Goal: Task Accomplishment & Management: Complete application form

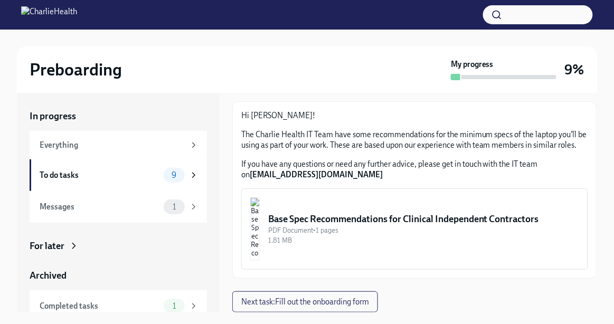
scroll to position [23, 0]
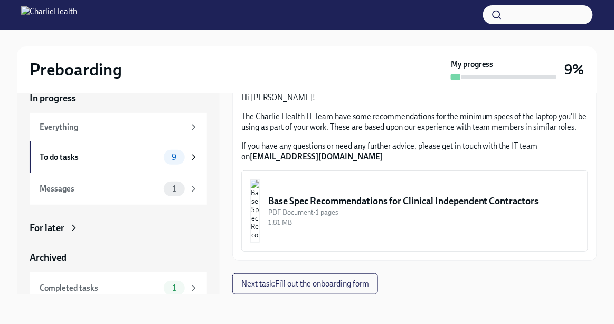
click at [339, 203] on div "Base Spec Recommendations for Clinical Independent Contractors" at bounding box center [423, 201] width 311 height 13
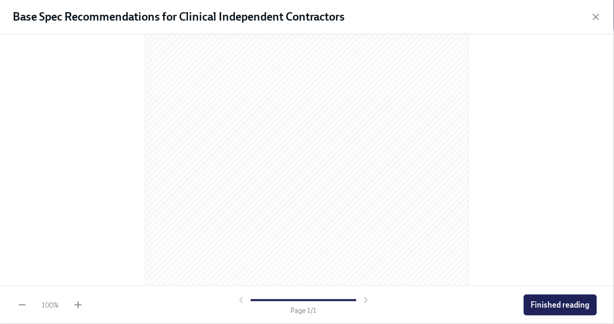
scroll to position [186, 0]
click at [358, 296] on div at bounding box center [303, 300] width 135 height 11
click at [564, 301] on span "Finished reading" at bounding box center [560, 305] width 59 height 11
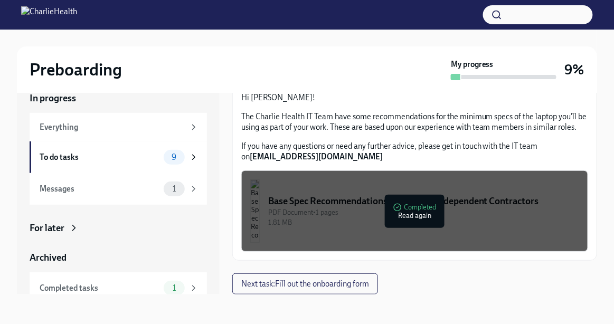
scroll to position [105, 0]
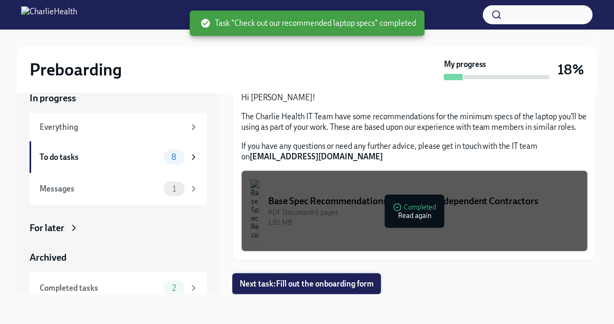
click at [323, 287] on span "Next task : Fill out the onboarding form" at bounding box center [307, 284] width 134 height 11
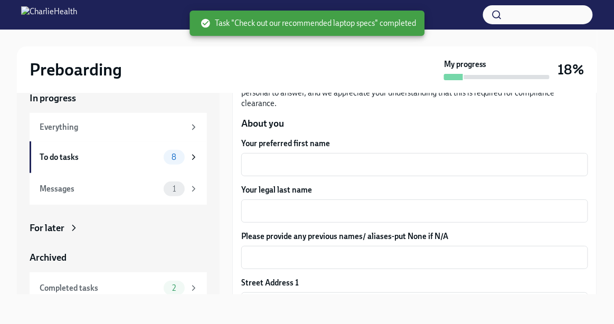
scroll to position [116, 0]
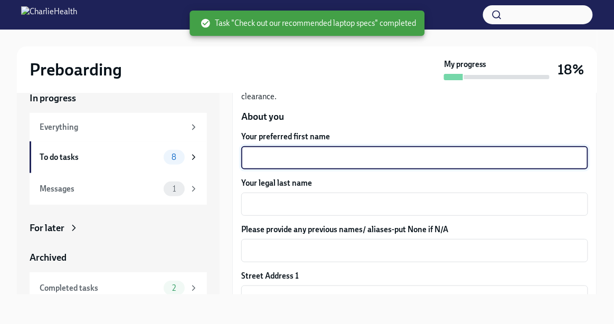
click at [303, 164] on textarea "Your preferred first name" at bounding box center [415, 158] width 334 height 13
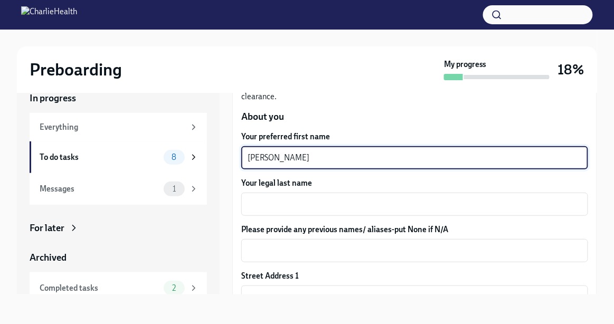
type textarea "[PERSON_NAME]"
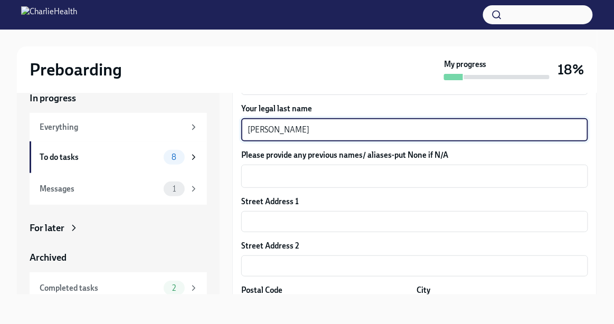
scroll to position [193, 0]
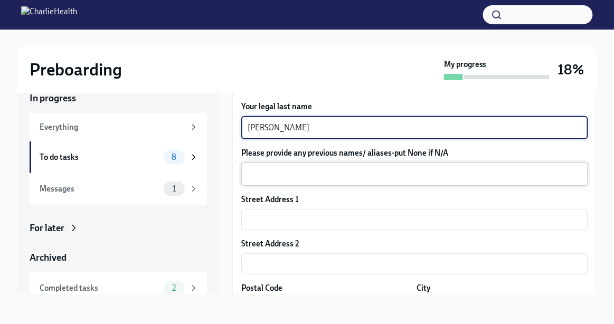
type textarea "[PERSON_NAME]"
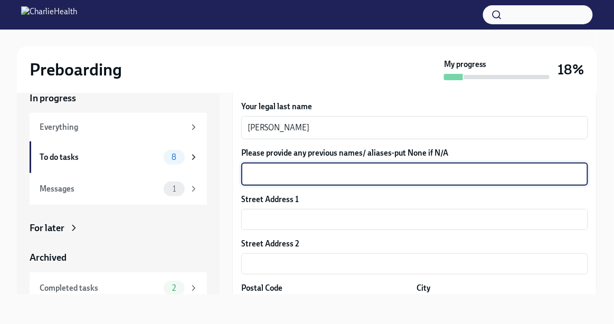
click at [297, 181] on textarea "Please provide any previous names/ aliases-put None if N/A" at bounding box center [415, 174] width 334 height 13
type textarea "R"
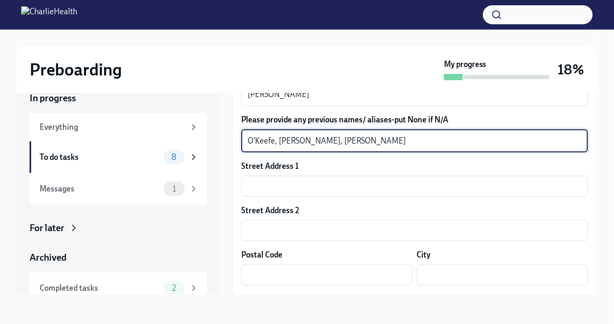
scroll to position [230, 0]
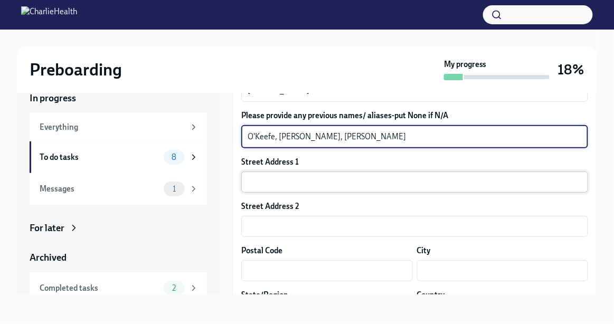
type textarea "O'Keefe, [PERSON_NAME], [PERSON_NAME]"
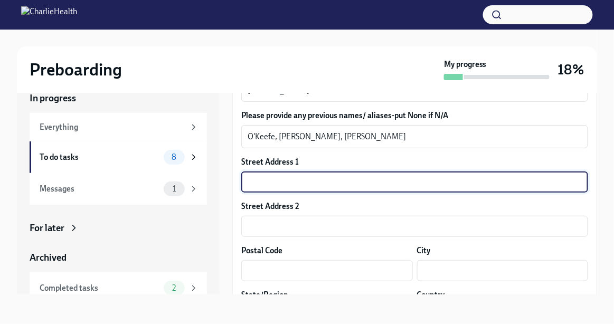
click at [312, 193] on input "text" at bounding box center [414, 182] width 347 height 21
type input "209 S 500 W"
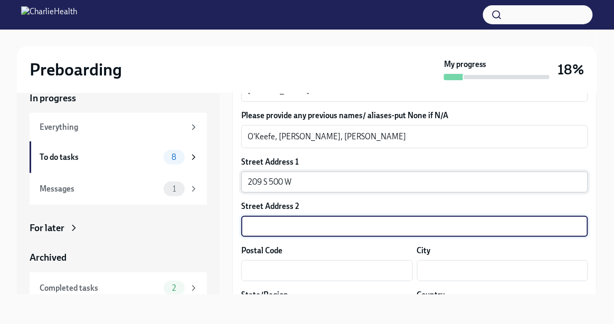
scroll to position [369, 0]
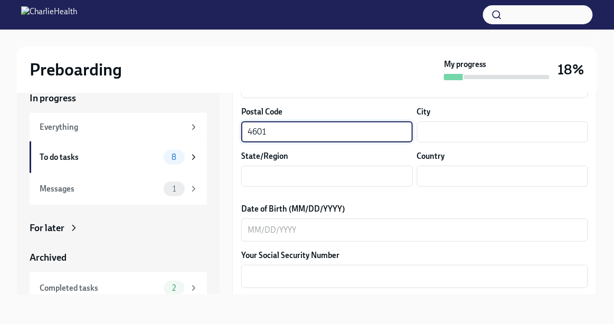
type input "46011"
type input "[PERSON_NAME]"
type input "IN"
type input "US"
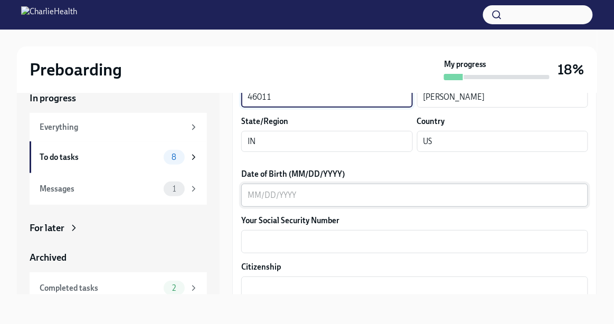
scroll to position [406, 0]
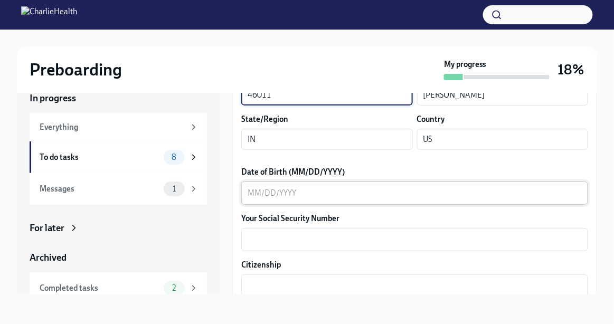
type input "46011"
click at [313, 200] on textarea "Date of Birth (MM/DD/YYYY)" at bounding box center [415, 193] width 334 height 13
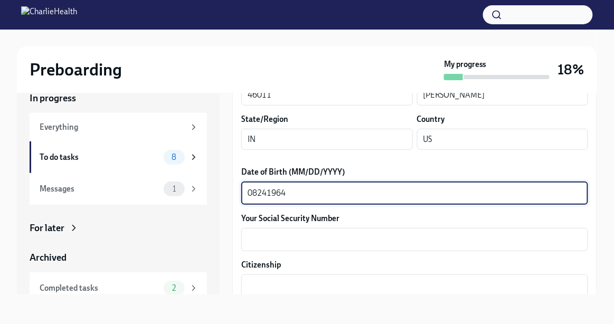
type textarea "08241964"
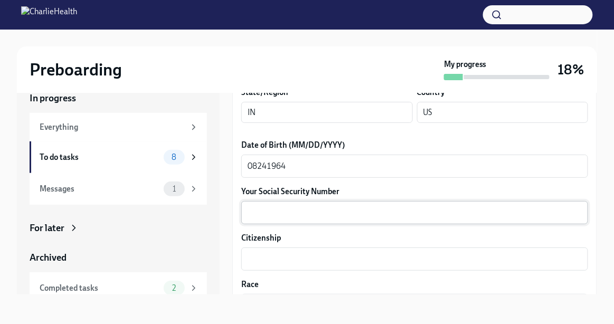
scroll to position [433, 0]
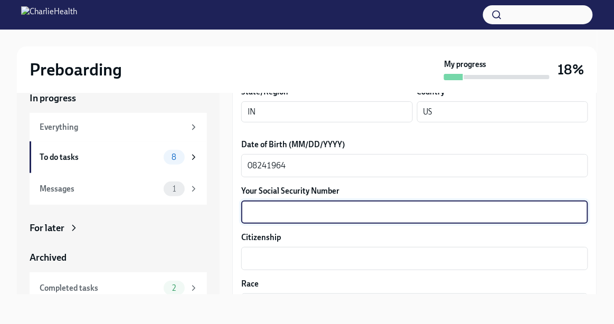
click at [307, 219] on textarea "Your Social Security Number" at bounding box center [415, 212] width 334 height 13
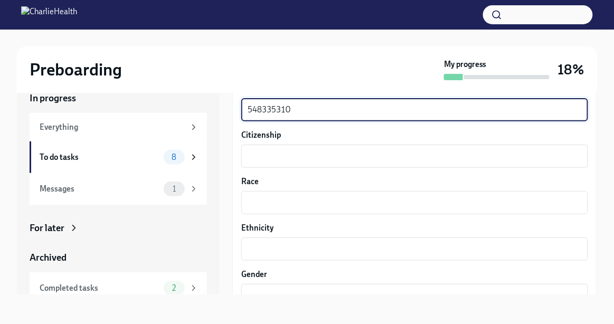
scroll to position [542, 0]
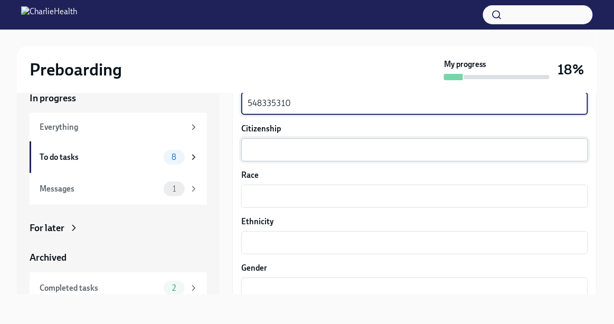
type textarea "548335310"
click at [271, 156] on textarea "Citizenship" at bounding box center [415, 150] width 334 height 13
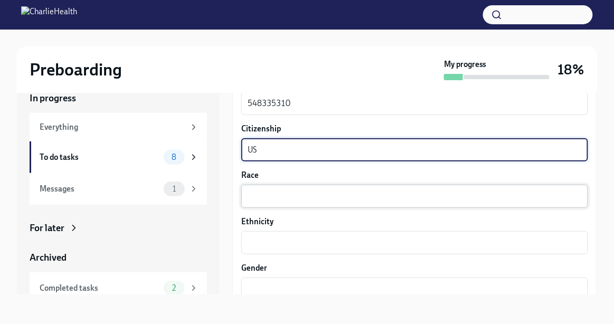
type textarea "US"
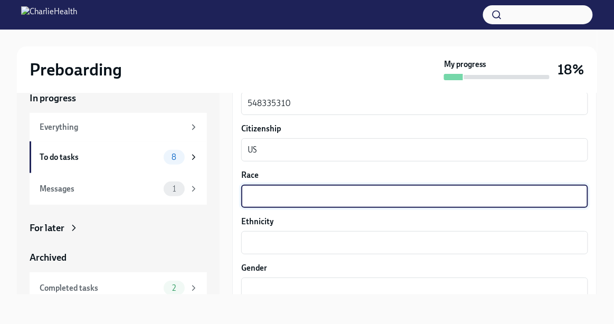
click at [274, 203] on textarea "Race" at bounding box center [415, 196] width 334 height 13
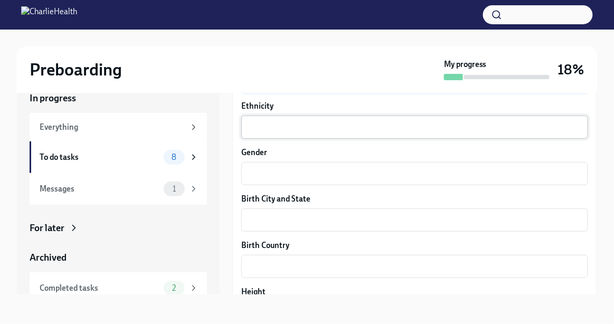
scroll to position [662, 0]
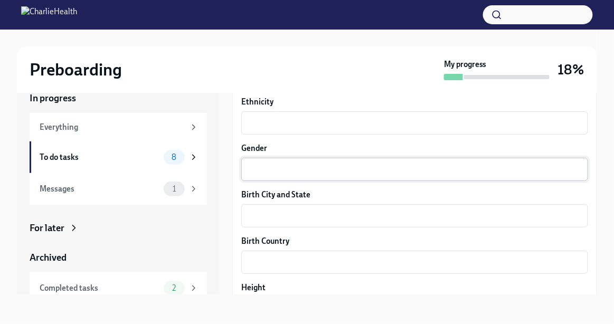
type textarea "White"
click at [297, 176] on textarea "Gender" at bounding box center [415, 169] width 334 height 13
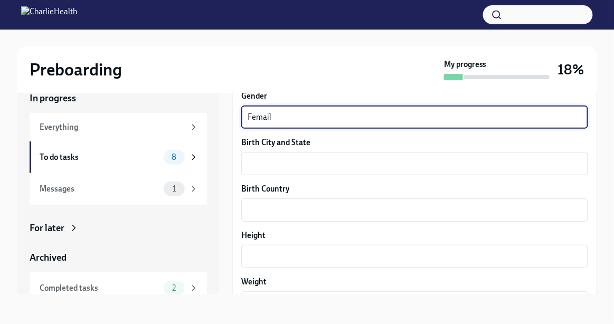
scroll to position [715, 0]
type textarea "Femail"
click at [279, 169] on textarea "Birth City and State" at bounding box center [415, 162] width 334 height 13
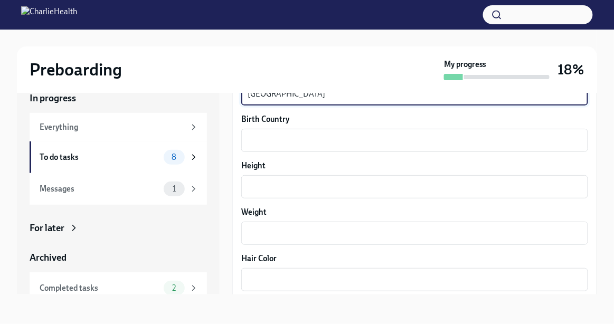
scroll to position [788, 0]
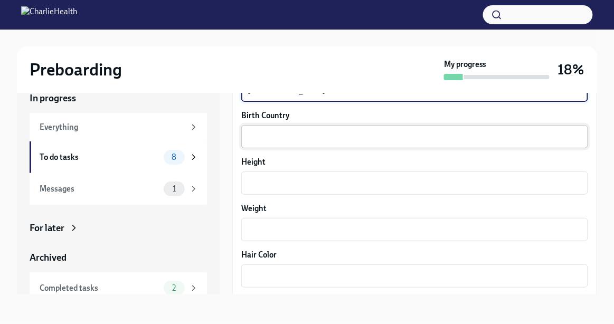
type textarea "[GEOGRAPHIC_DATA]"
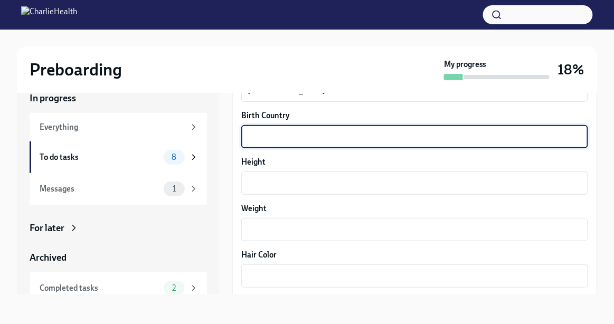
click at [259, 143] on textarea "Birth Country" at bounding box center [415, 136] width 334 height 13
type textarea "US"
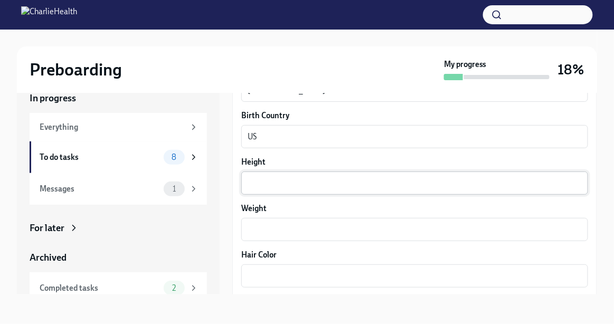
click at [267, 195] on div "x ​" at bounding box center [414, 183] width 347 height 23
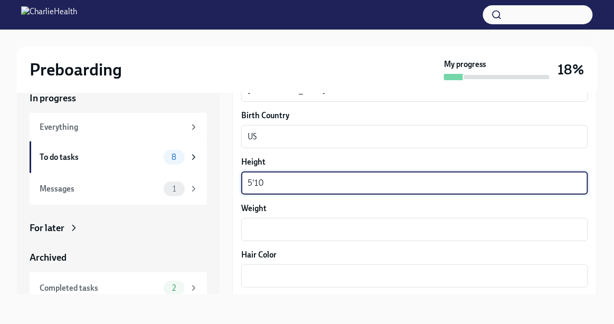
scroll to position [824, 0]
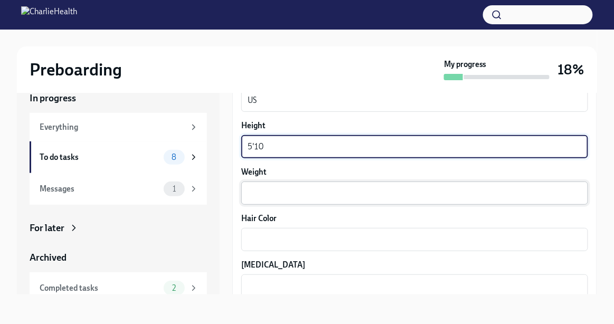
type textarea "5'10"
click at [259, 200] on textarea "Weight" at bounding box center [415, 193] width 334 height 13
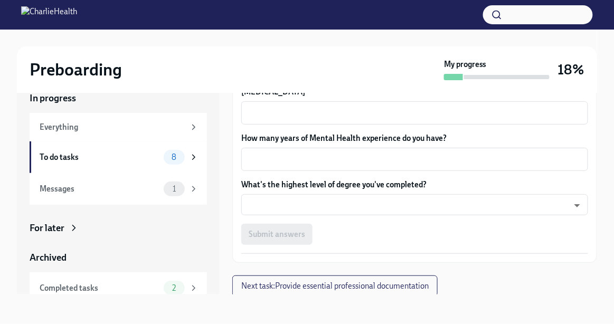
scroll to position [995, 0]
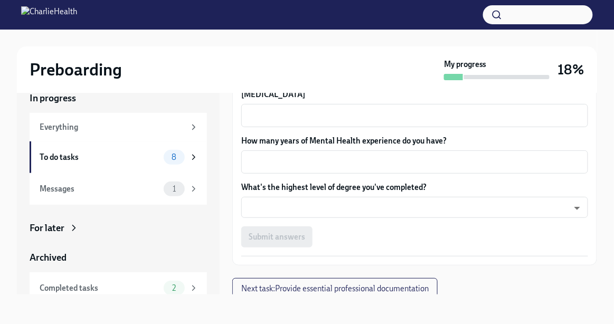
type textarea "156"
click at [292, 76] on textarea "Hair Color" at bounding box center [415, 69] width 334 height 13
type textarea "Grey, (colored light brown)"
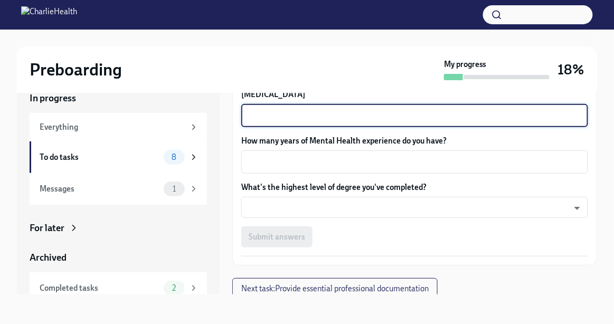
click at [277, 122] on textarea "[MEDICAL_DATA]" at bounding box center [415, 115] width 334 height 13
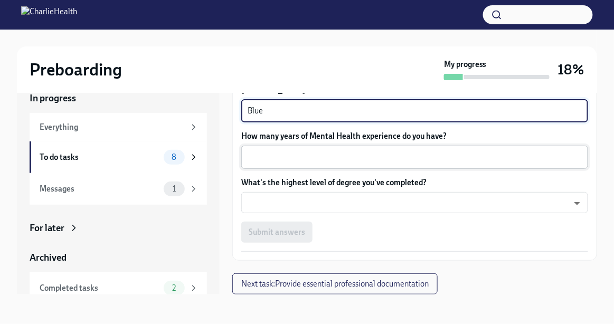
scroll to position [1012, 0]
type textarea "Blue"
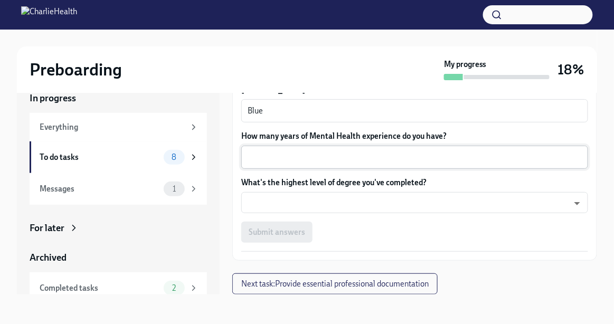
click at [326, 169] on div "x ​" at bounding box center [414, 157] width 347 height 23
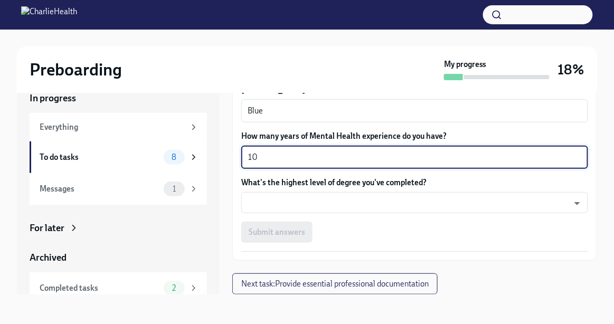
type textarea "1"
type textarea "2"
type textarea "17"
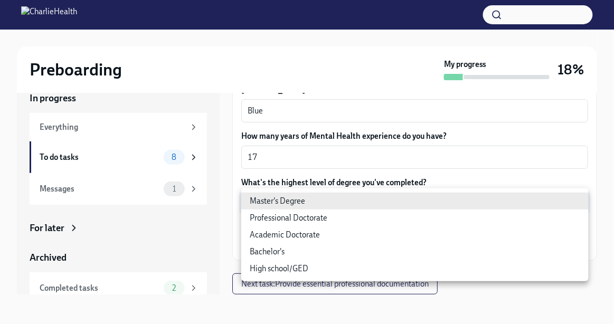
click at [312, 196] on body "Preboarding My progress 18% In progress Everything To do tasks 8 Messages 1 For…" at bounding box center [307, 153] width 614 height 342
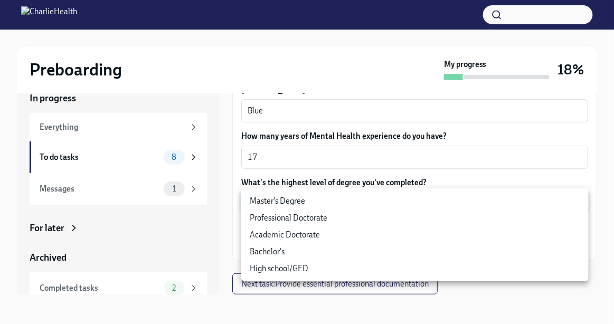
click at [296, 203] on li "Master's Degree" at bounding box center [414, 201] width 347 height 17
type input "2vBr-ghkD"
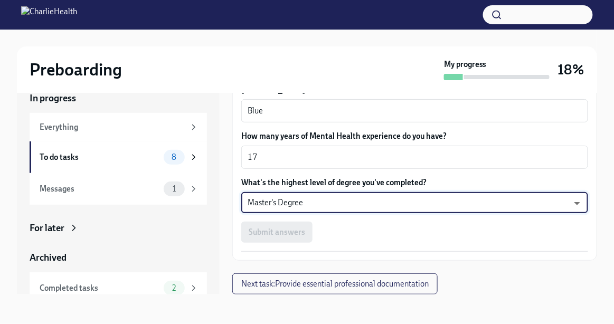
click at [307, 233] on div "Submit answers" at bounding box center [414, 232] width 347 height 21
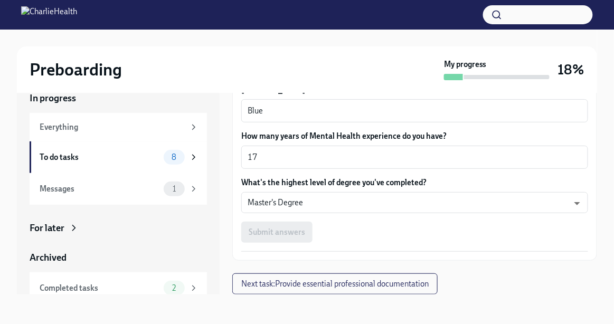
click at [295, 235] on div "Submit answers" at bounding box center [414, 232] width 347 height 21
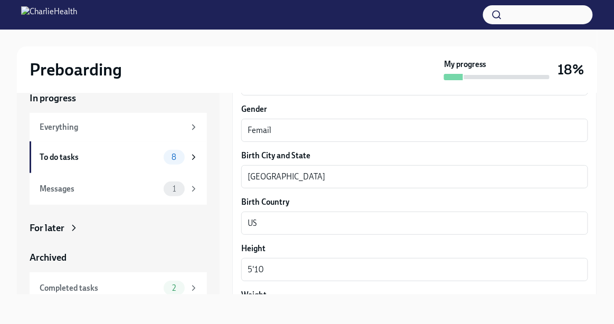
scroll to position [676, 0]
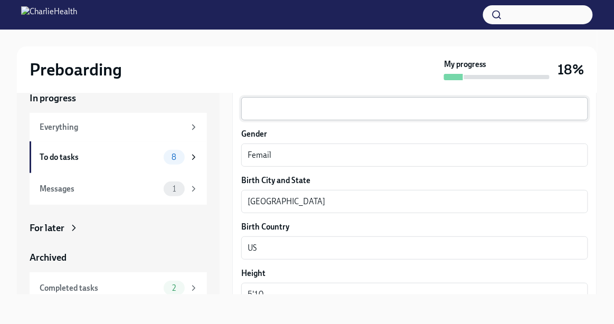
click at [291, 115] on textarea "Ethnicity" at bounding box center [415, 108] width 334 height 13
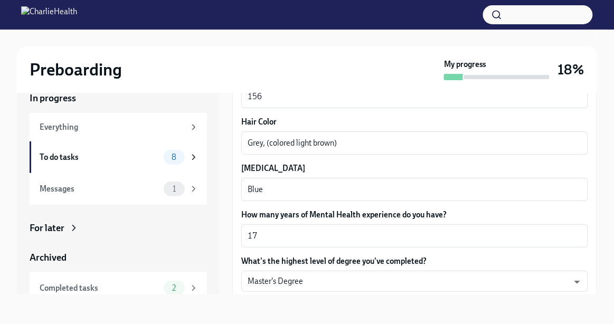
type textarea "American"
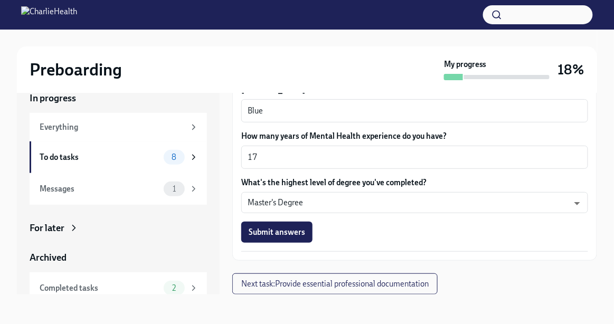
scroll to position [1093, 0]
click at [288, 232] on span "Submit answers" at bounding box center [277, 232] width 56 height 11
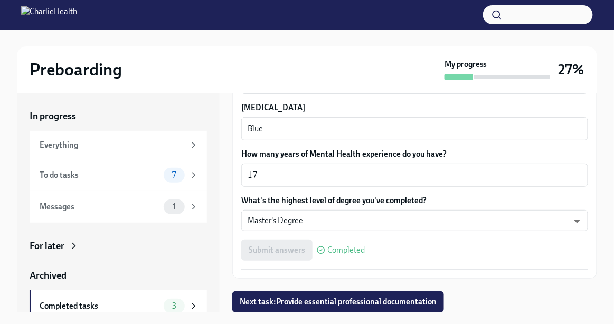
scroll to position [23, 0]
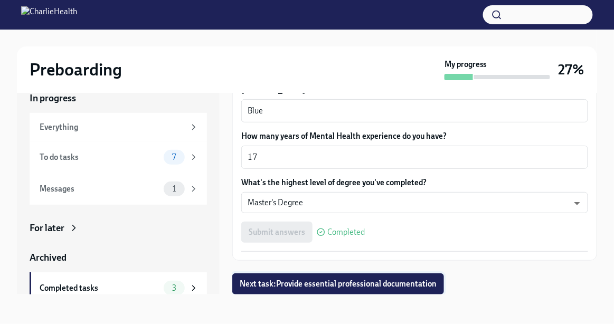
click at [306, 288] on span "Next task : Provide essential professional documentation" at bounding box center [338, 284] width 197 height 11
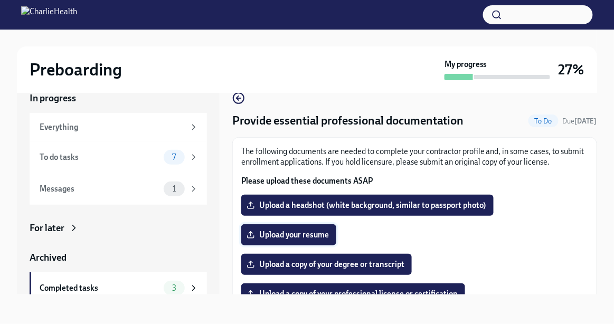
click at [309, 240] on span "Upload your resume" at bounding box center [289, 235] width 80 height 11
click at [0, 0] on input "Upload your resume" at bounding box center [0, 0] width 0 height 0
click at [326, 240] on span "Upload your resume" at bounding box center [289, 235] width 80 height 11
click at [0, 0] on input "Upload your resume" at bounding box center [0, 0] width 0 height 0
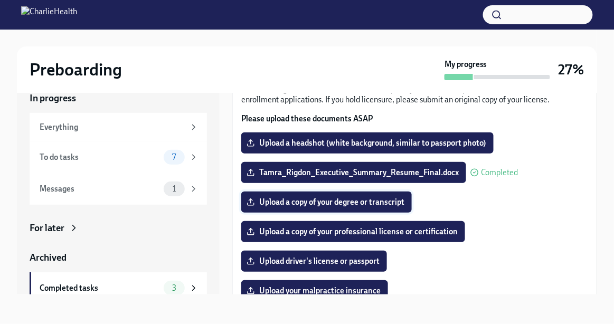
scroll to position [64, 0]
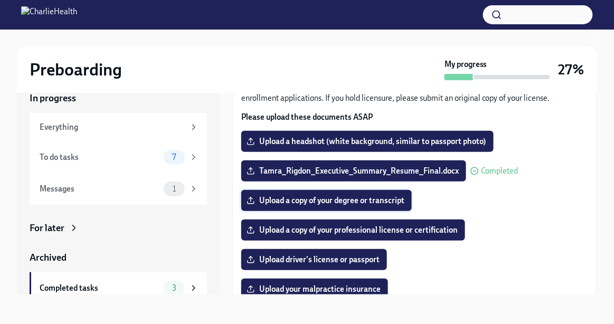
click at [329, 206] on span "Upload a copy of your degree or transcript" at bounding box center [327, 200] width 156 height 11
click at [0, 0] on input "Upload a copy of your degree or transcript" at bounding box center [0, 0] width 0 height 0
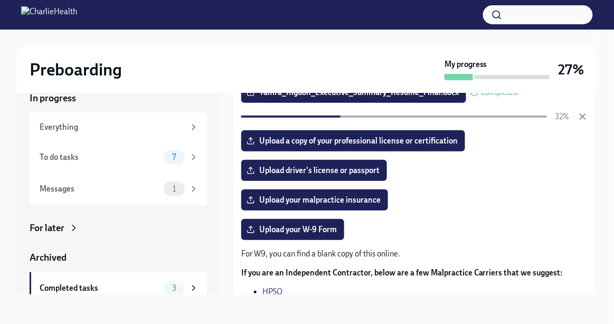
scroll to position [146, 0]
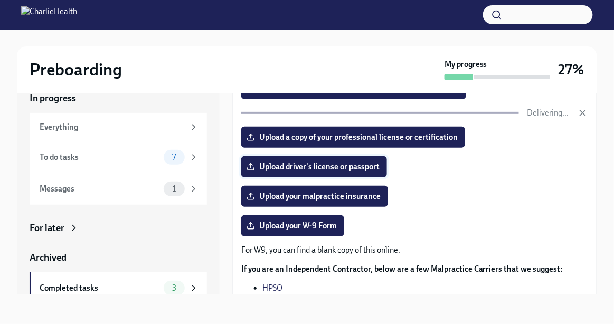
click at [319, 172] on span "Upload driver's license or passport" at bounding box center [314, 167] width 131 height 11
click at [0, 0] on input "Upload driver's license or passport" at bounding box center [0, 0] width 0 height 0
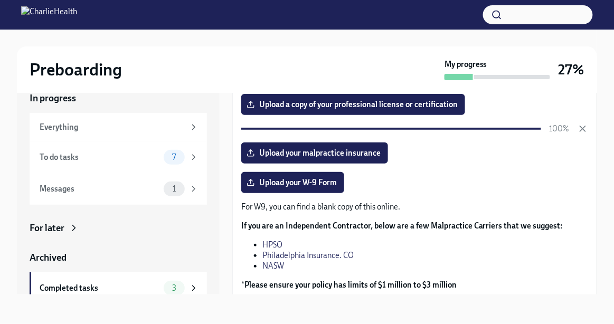
scroll to position [193, 0]
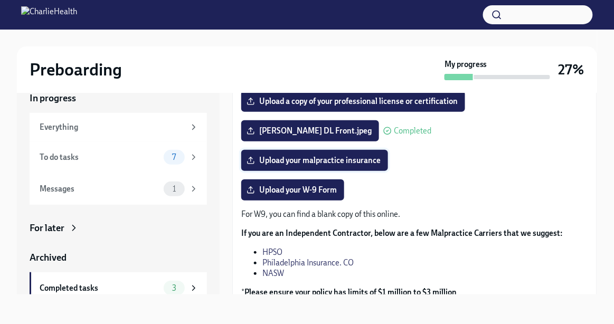
click at [338, 166] on span "Upload your malpractice insurance" at bounding box center [315, 160] width 132 height 11
click at [0, 0] on input "Upload your malpractice insurance" at bounding box center [0, 0] width 0 height 0
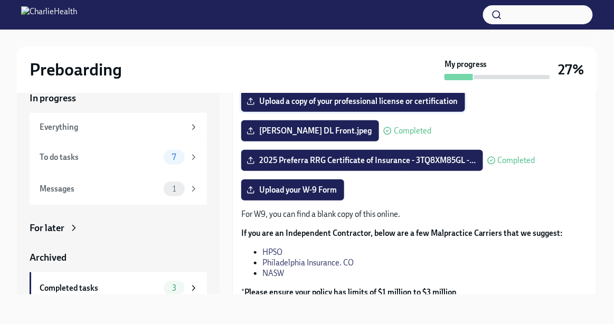
click at [344, 107] on span "Upload a copy of your professional license or certification" at bounding box center [353, 101] width 209 height 11
click at [0, 0] on input "Upload a copy of your professional license or certification" at bounding box center [0, 0] width 0 height 0
click at [314, 107] on span "Upload a copy of your professional license or certification" at bounding box center [353, 101] width 209 height 11
click at [0, 0] on input "Upload a copy of your professional license or certification" at bounding box center [0, 0] width 0 height 0
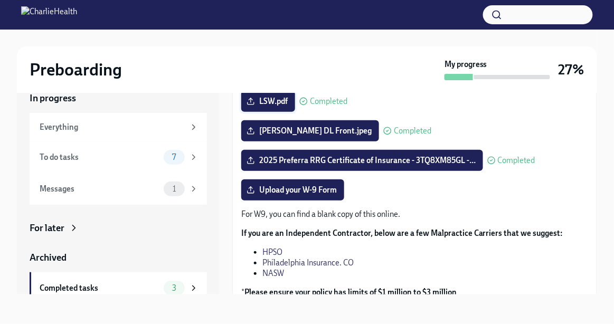
click at [255, 106] on icon at bounding box center [251, 101] width 8 height 8
click at [0, 0] on input "LSW.pdf" at bounding box center [0, 0] width 0 height 0
click at [288, 107] on span "LSW.pdf" at bounding box center [268, 101] width 39 height 11
click at [0, 0] on input "LSW.pdf" at bounding box center [0, 0] width 0 height 0
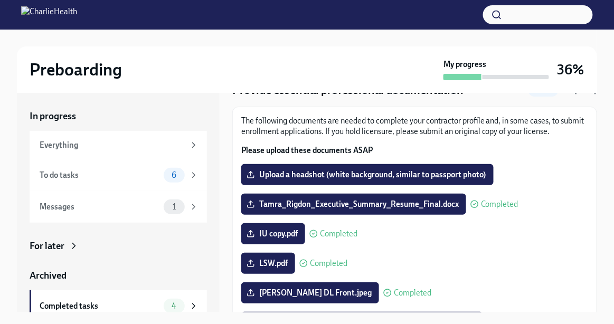
scroll to position [0, 0]
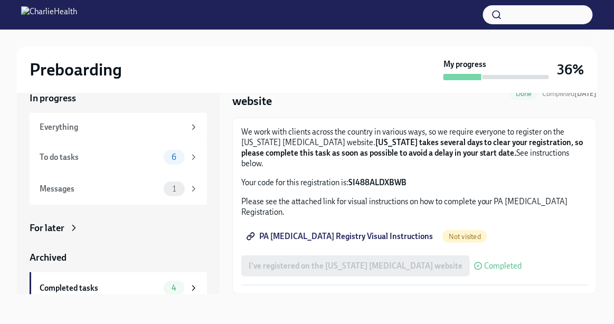
scroll to position [61, 0]
click at [295, 234] on span "PA Child Abuse Registry Visual Instructions" at bounding box center [341, 236] width 184 height 11
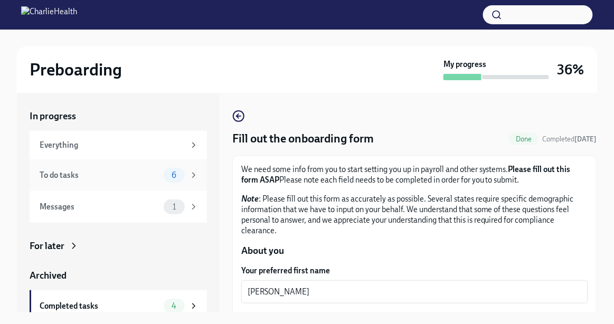
click at [124, 181] on div "To do tasks" at bounding box center [100, 175] width 120 height 12
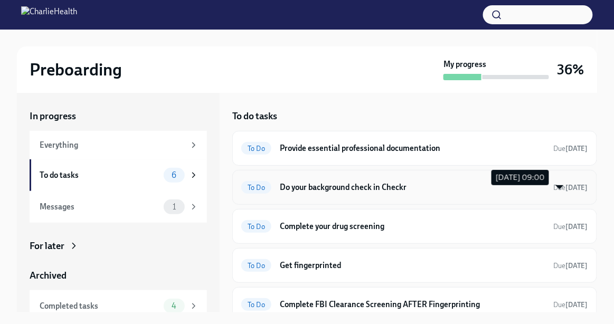
click at [566, 192] on strong "[DATE]" at bounding box center [577, 188] width 22 height 8
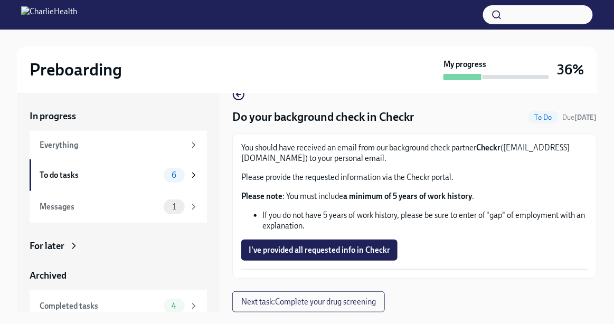
scroll to position [42, 0]
click at [320, 256] on span "I've provided all requested info in Checkr" at bounding box center [320, 250] width 142 height 11
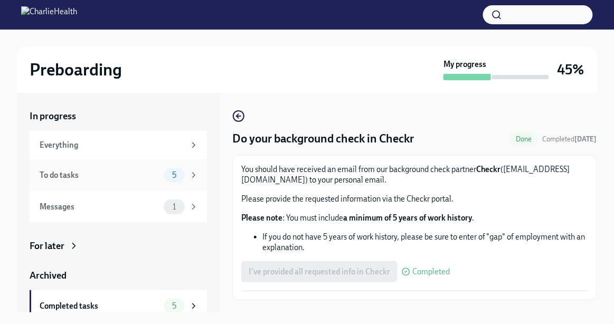
click at [172, 180] on span "5" at bounding box center [174, 176] width 17 height 8
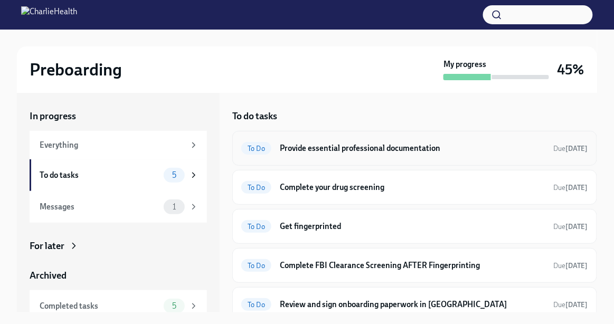
click at [376, 154] on h6 "Provide essential professional documentation" at bounding box center [413, 149] width 266 height 12
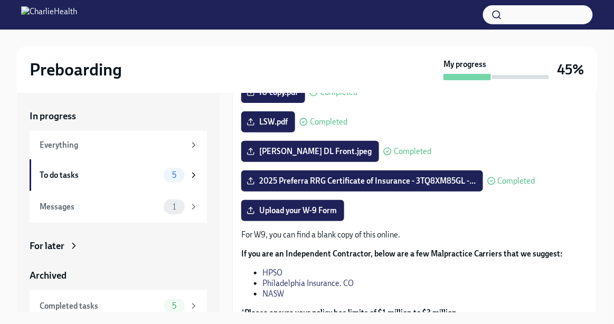
scroll to position [193, 0]
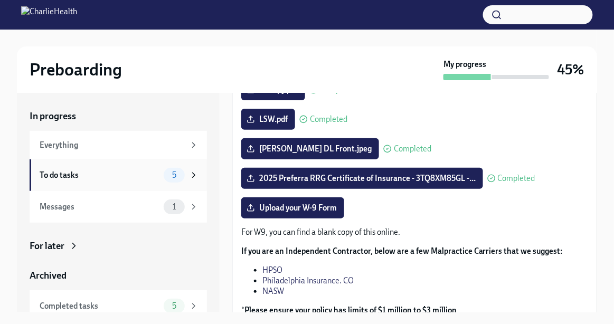
click at [176, 180] on span "5" at bounding box center [174, 176] width 17 height 8
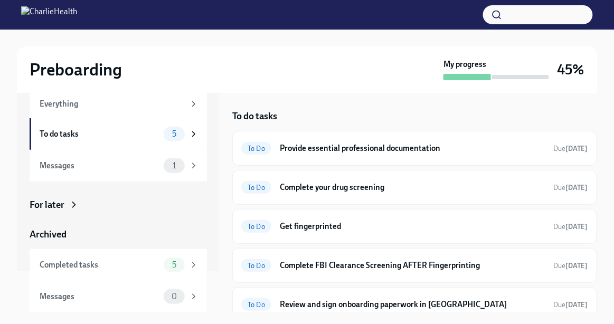
scroll to position [53, 0]
click at [77, 203] on icon at bounding box center [74, 205] width 11 height 11
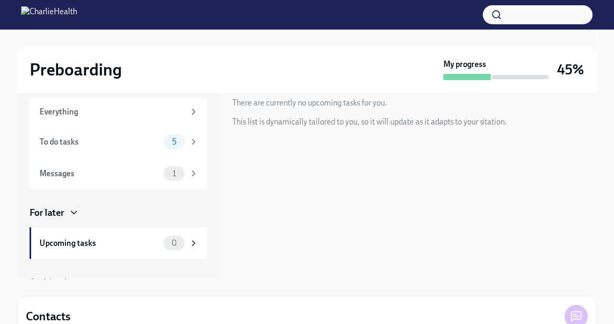
scroll to position [27, 0]
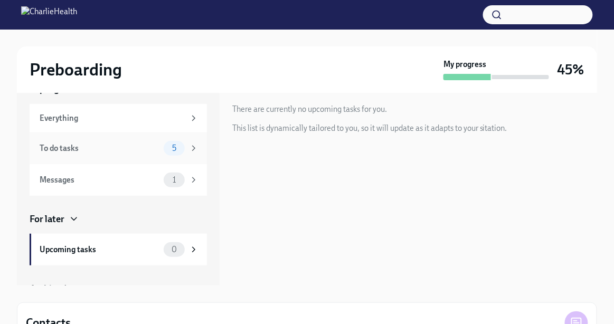
click at [189, 153] on icon at bounding box center [194, 149] width 10 height 10
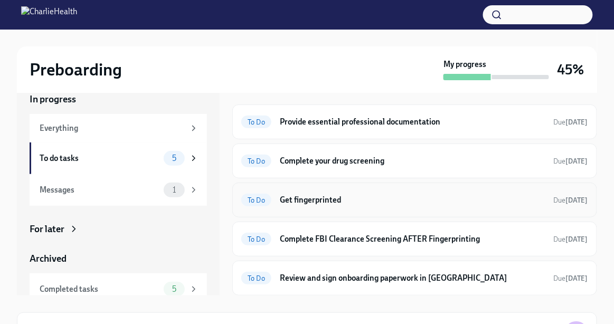
scroll to position [18, 0]
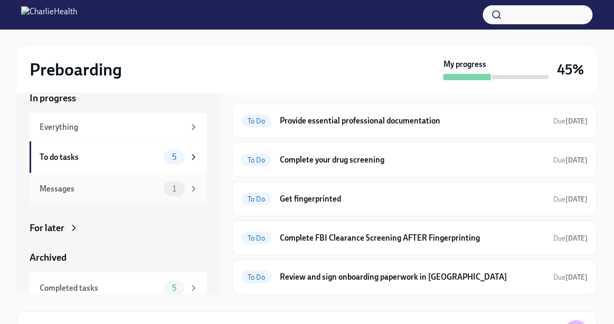
click at [176, 193] on span "1" at bounding box center [174, 189] width 16 height 8
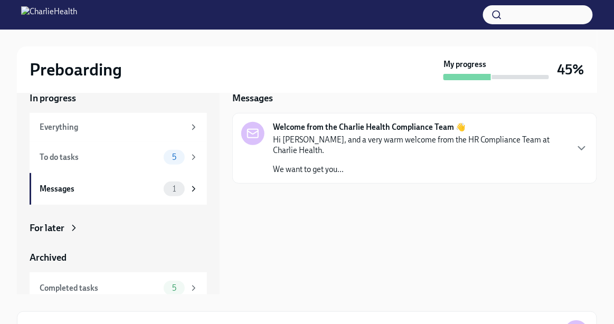
click at [573, 162] on div "Welcome from the Charlie Health Compliance Team 👋 Hi Tamra, and a very warm wel…" at bounding box center [414, 148] width 347 height 53
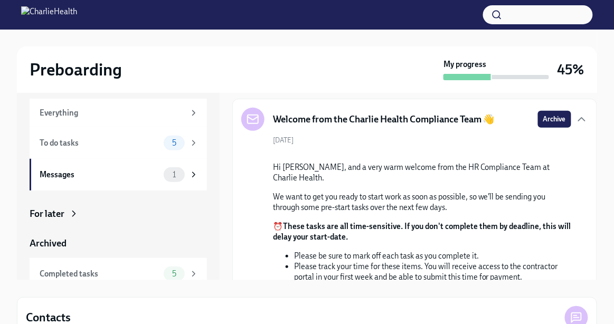
scroll to position [11, 0]
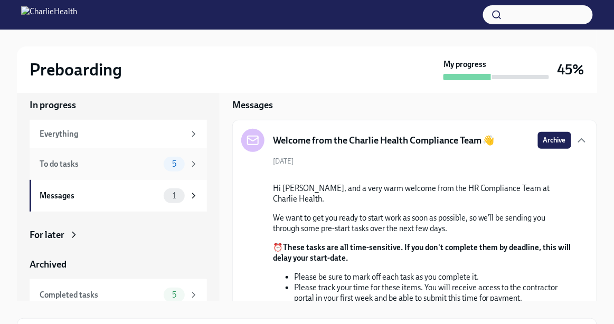
click at [188, 172] on div "5" at bounding box center [181, 164] width 35 height 15
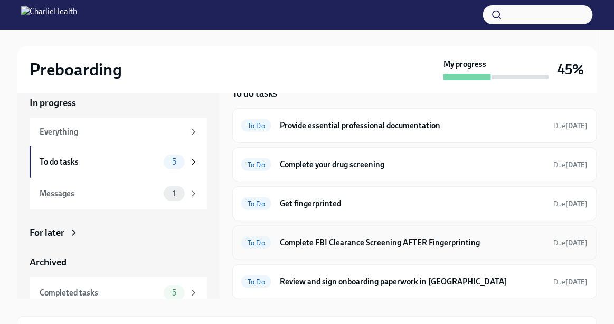
scroll to position [13, 0]
click at [319, 165] on h6 "Complete your drug screening" at bounding box center [413, 165] width 266 height 12
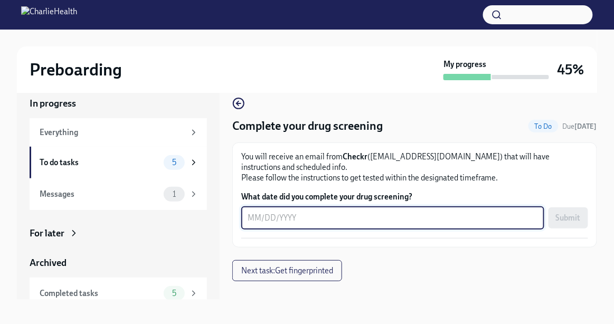
click at [339, 224] on textarea "What date did you complete your drug screening?" at bounding box center [393, 218] width 290 height 13
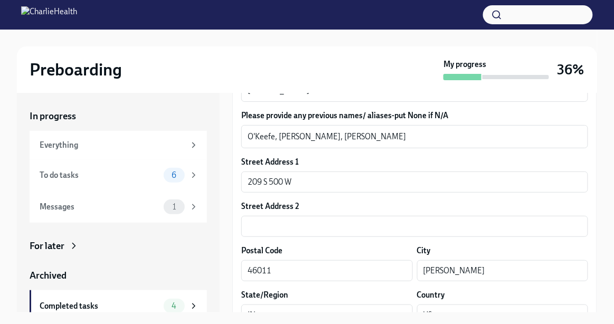
scroll to position [251, 0]
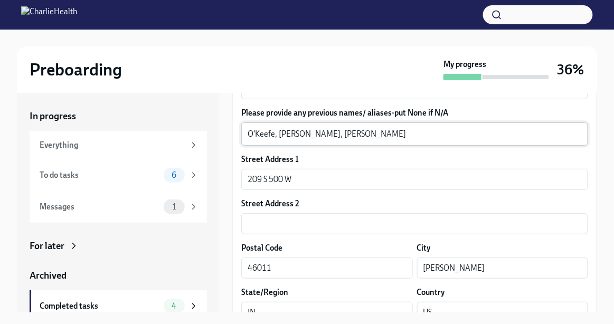
click at [351, 140] on textarea "O'Keefe, [PERSON_NAME], [PERSON_NAME]" at bounding box center [415, 134] width 334 height 13
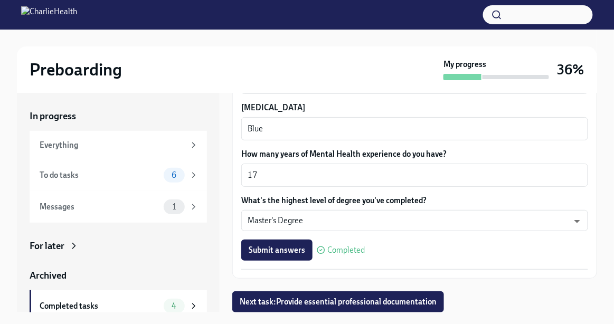
scroll to position [1092, 0]
type textarea "O'Keefe, McNally, Clark, Senkowski"
click at [182, 180] on span "6" at bounding box center [173, 176] width 17 height 8
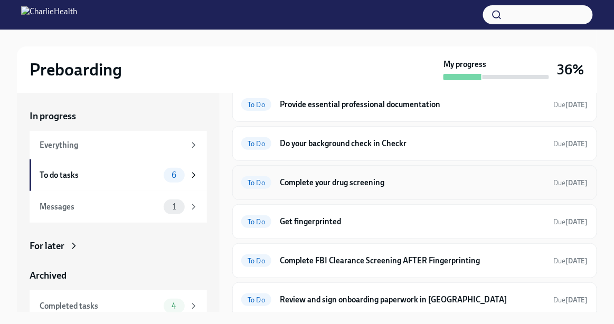
scroll to position [62, 0]
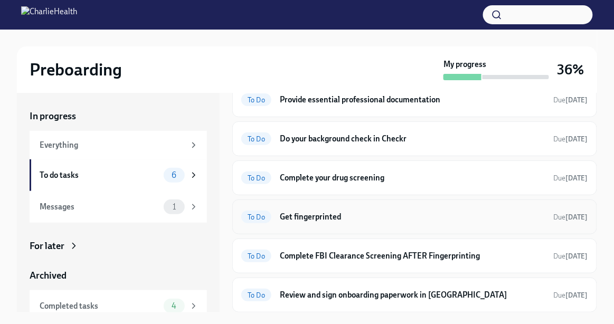
click at [350, 218] on h6 "Get fingerprinted" at bounding box center [413, 217] width 266 height 12
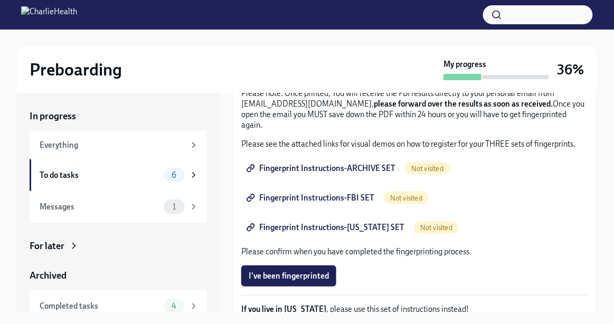
scroll to position [135, 0]
click at [331, 174] on span "Fingerprint Instructions-ARCHIVE SET" at bounding box center [322, 169] width 147 height 11
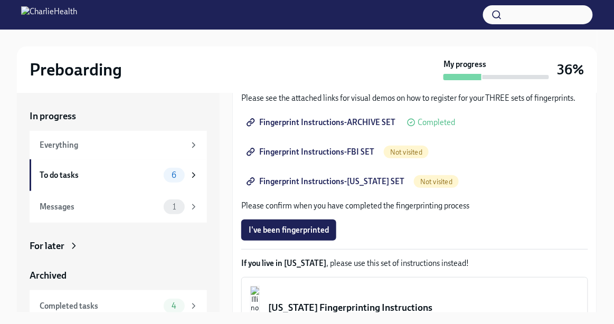
scroll to position [184, 0]
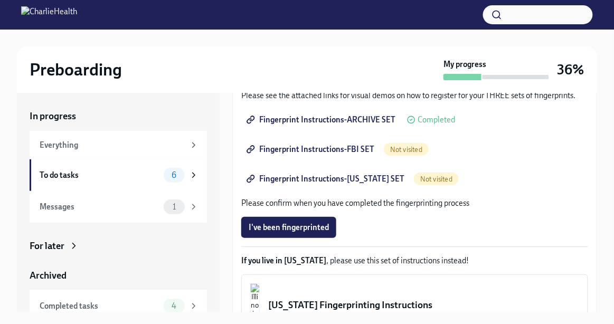
click at [374, 155] on span "Fingerprint Instructions-FBI SET" at bounding box center [312, 149] width 126 height 11
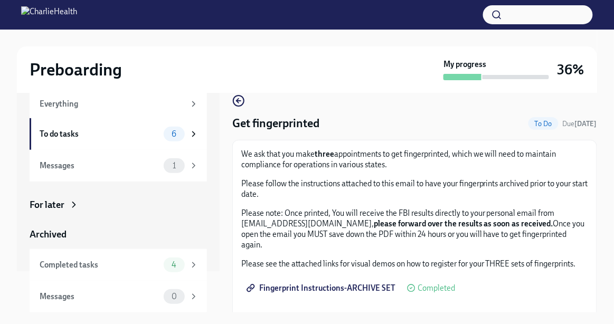
scroll to position [0, 0]
